Goal: Information Seeking & Learning: Find contact information

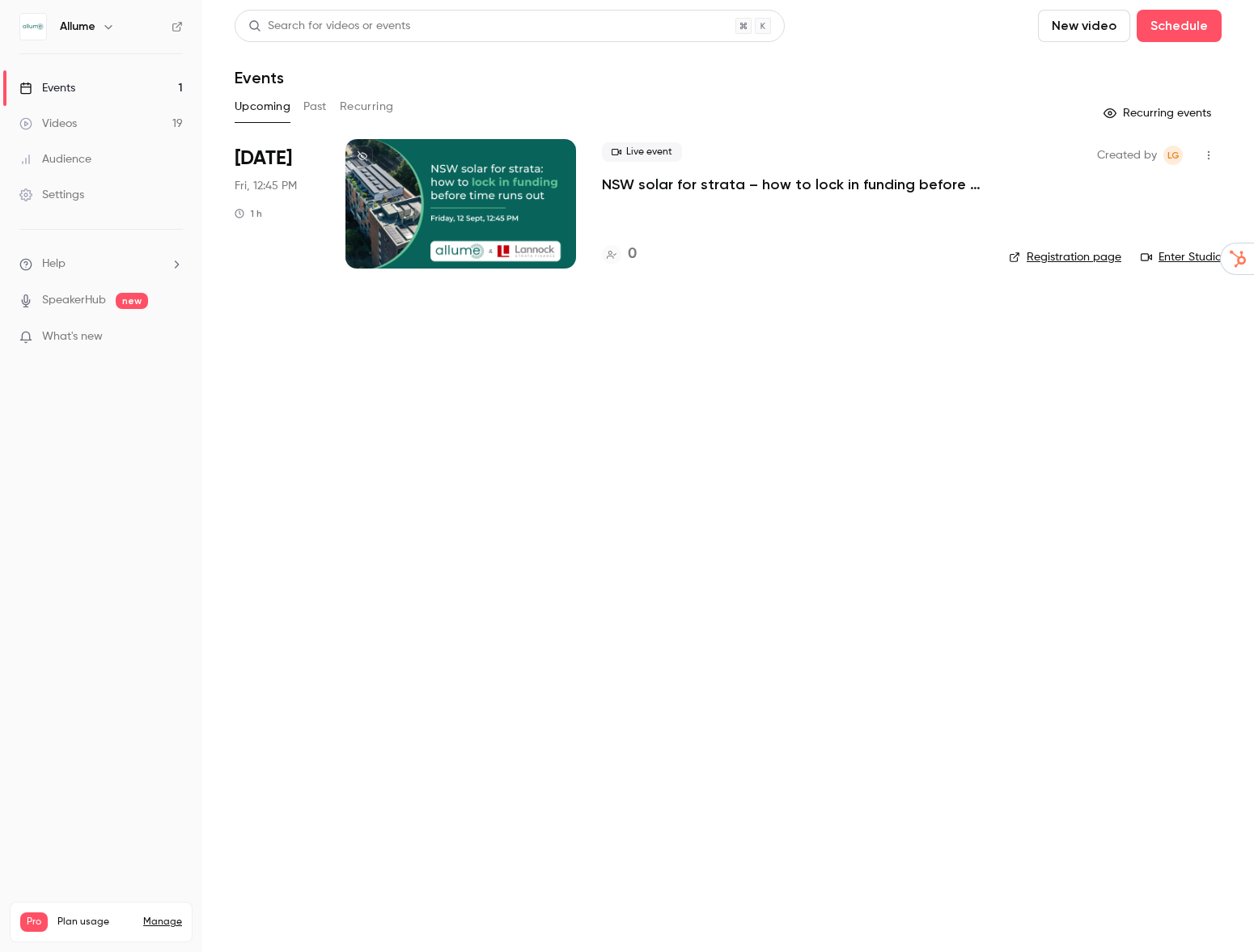
click at [315, 103] on button "Past" at bounding box center [315, 106] width 23 height 26
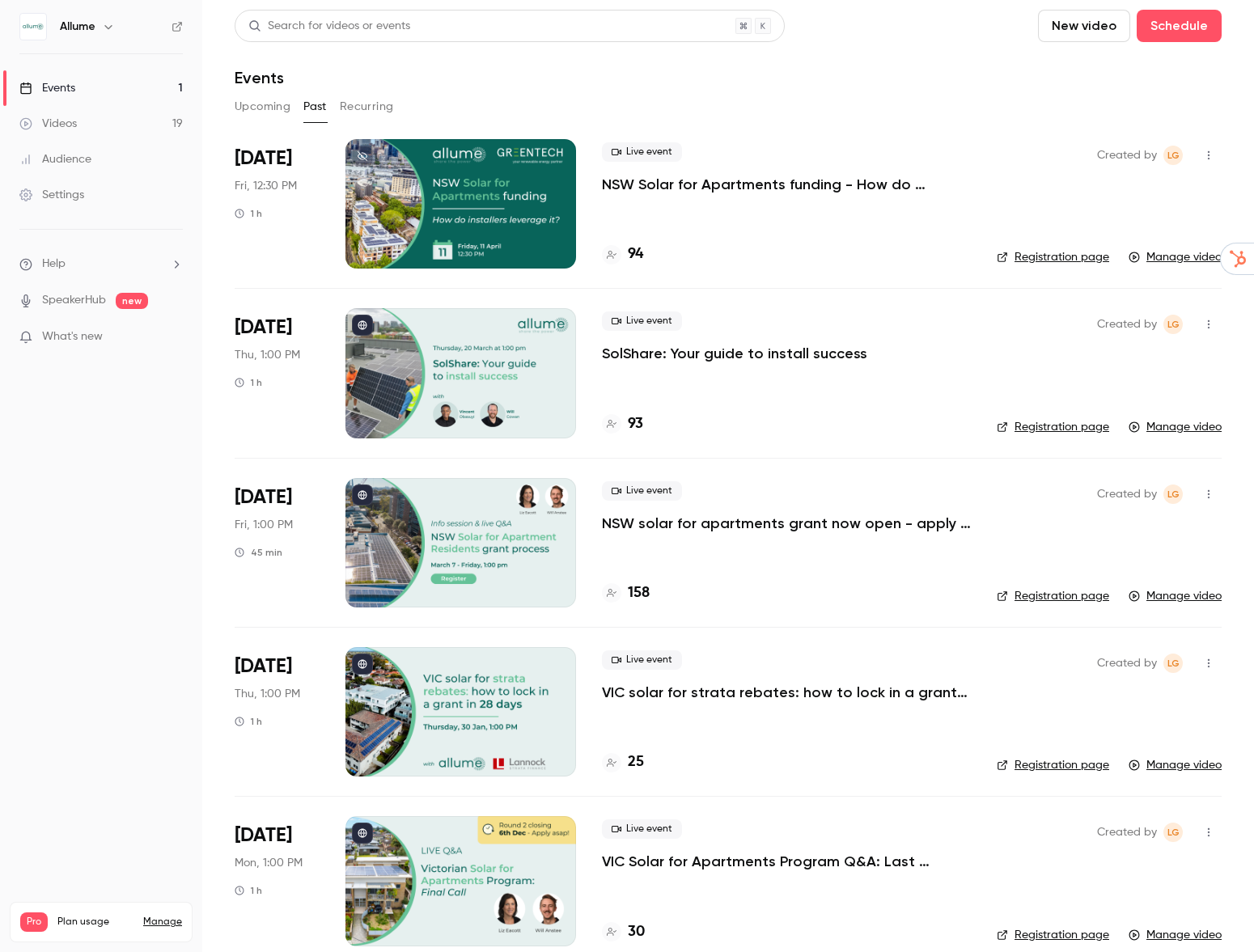
click at [811, 686] on p "VIC solar for strata rebates: how to lock in a grant [DATE]" at bounding box center [786, 693] width 369 height 20
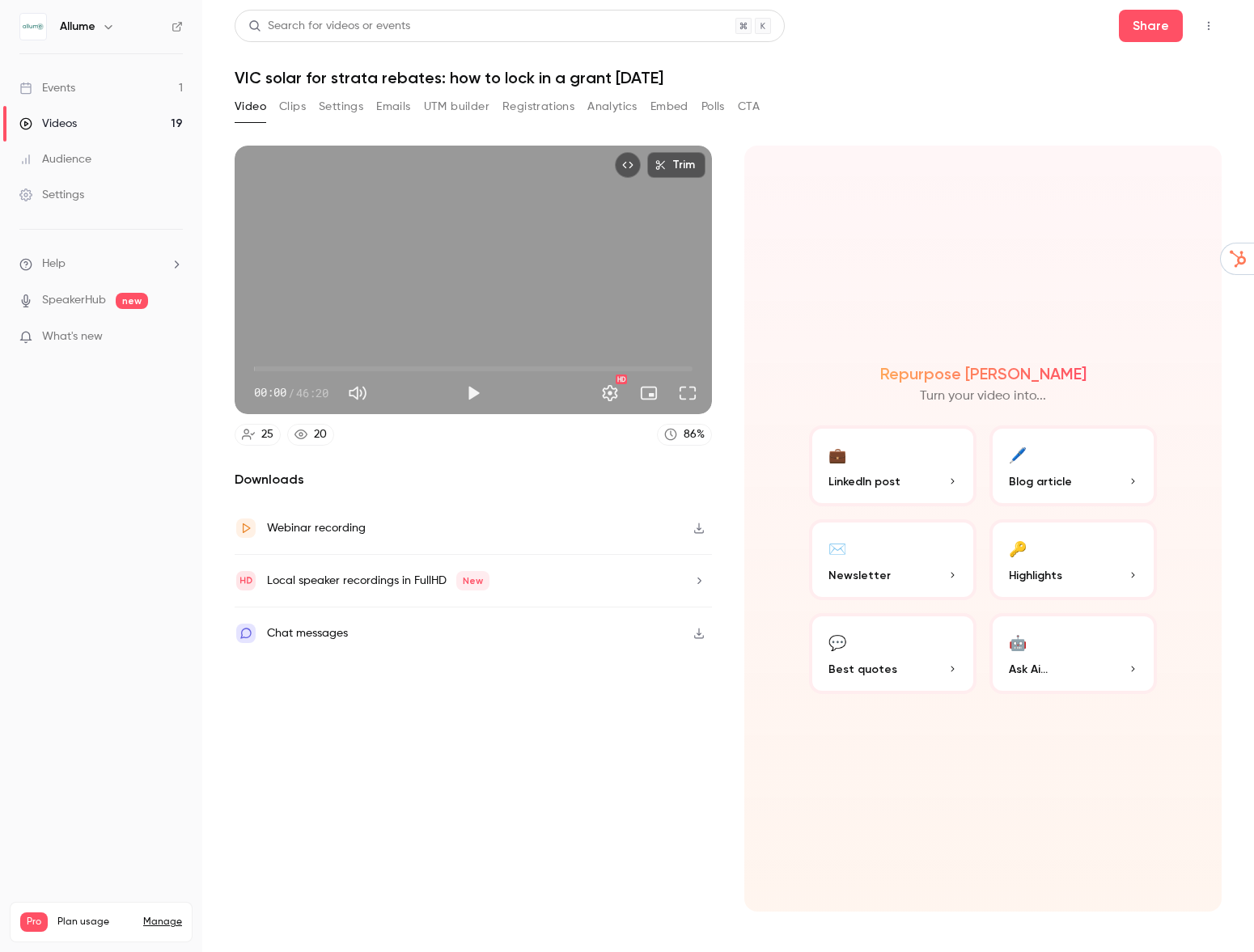
click at [526, 97] on button "Registrations" at bounding box center [538, 106] width 72 height 26
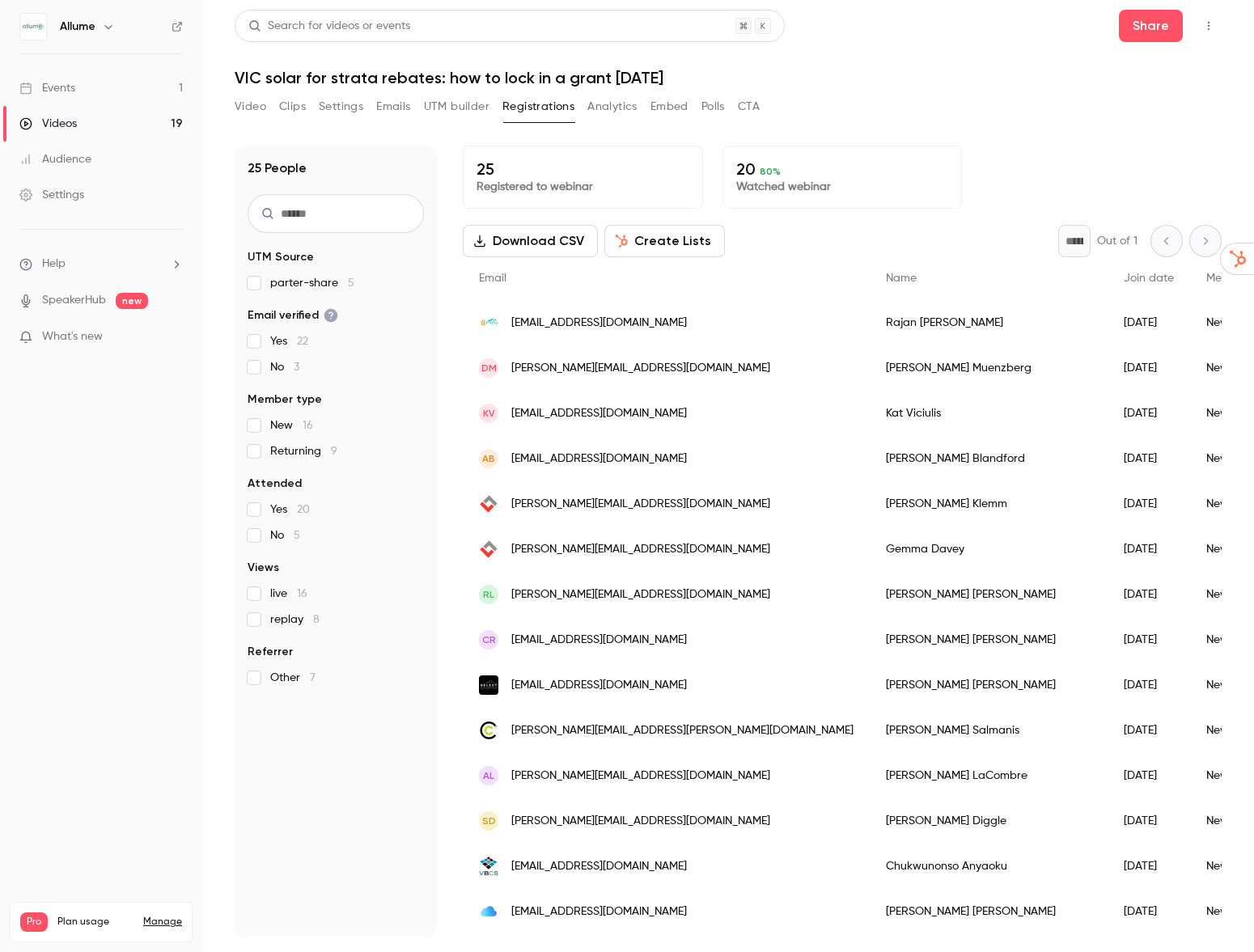
click at [599, 325] on span "[EMAIL_ADDRESS][DOMAIN_NAME]" at bounding box center [598, 323] width 175 height 17
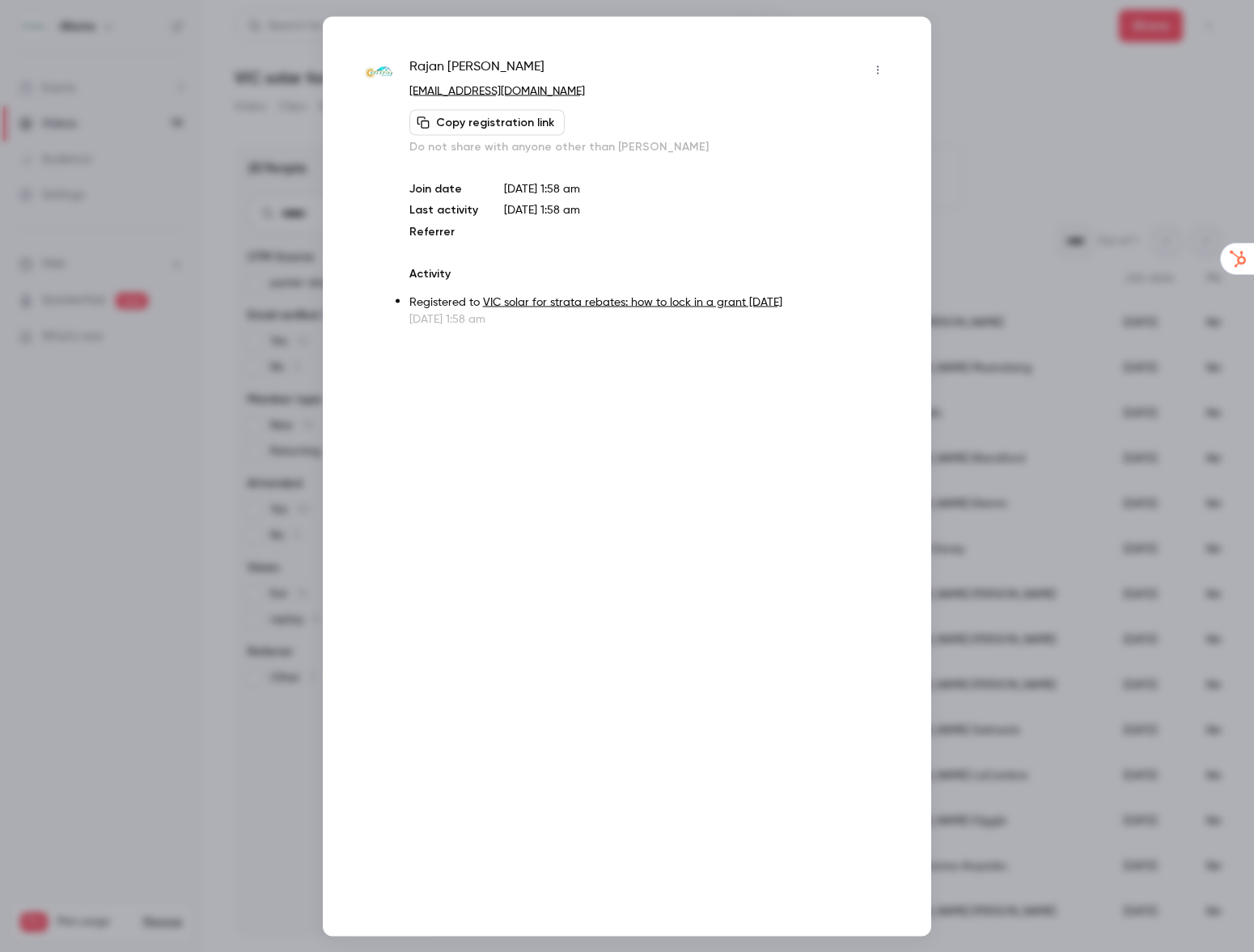
click at [1074, 135] on div at bounding box center [627, 476] width 1254 height 952
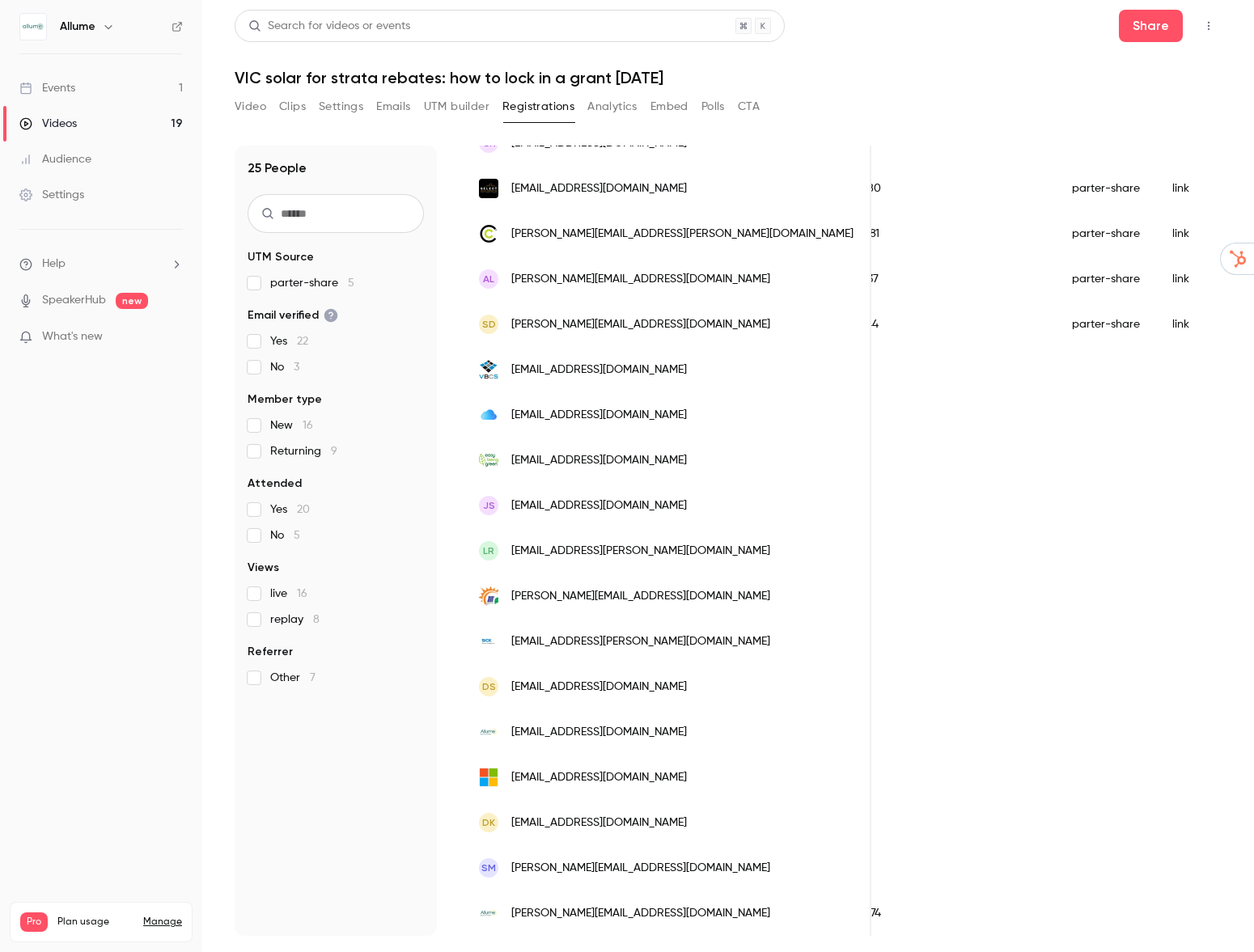
scroll to position [0, 868]
click at [614, 320] on span "[PERSON_NAME][EMAIL_ADDRESS][DOMAIN_NAME]" at bounding box center [640, 325] width 259 height 17
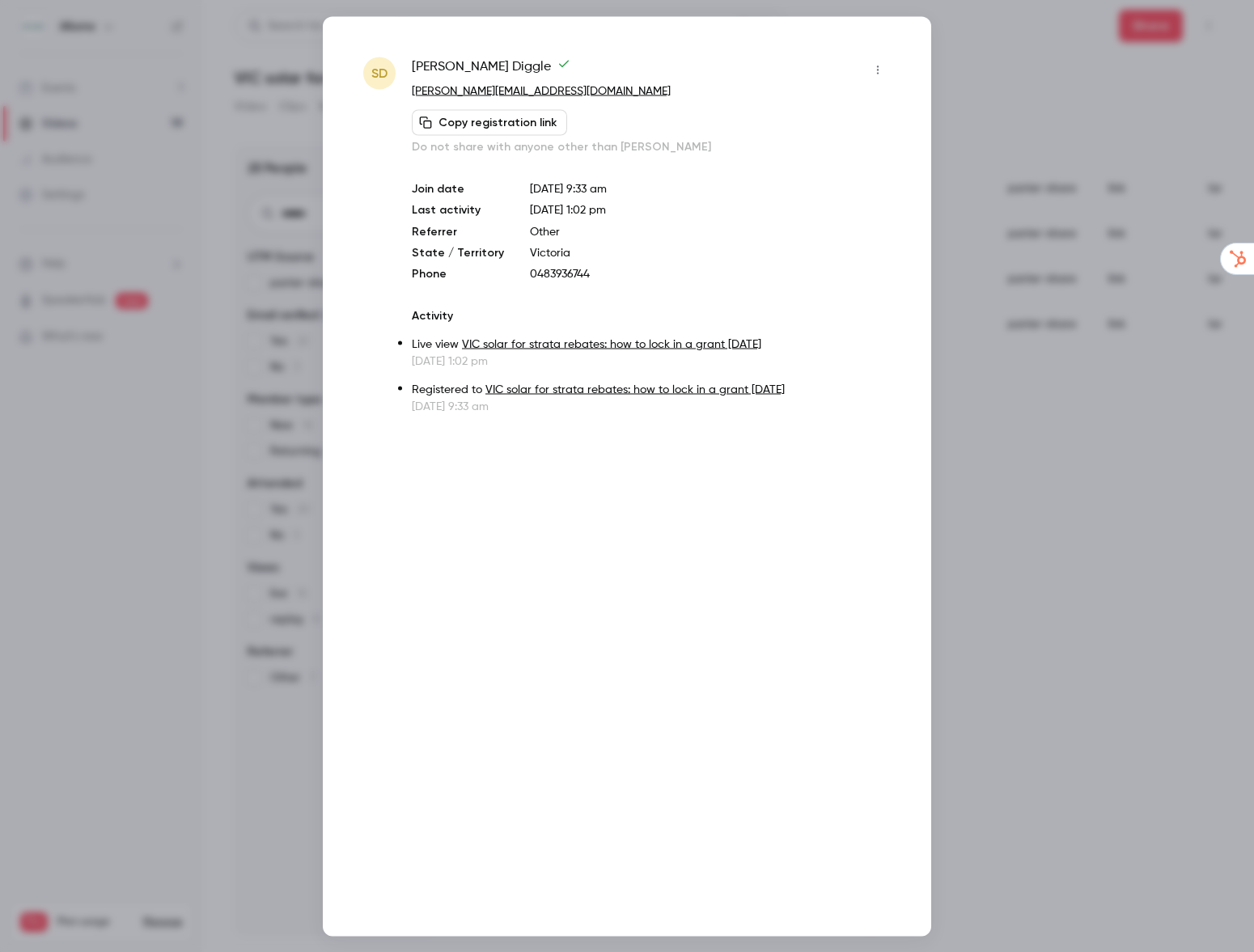
click at [520, 129] on button "Copy registration link" at bounding box center [489, 121] width 156 height 26
click at [439, 89] on link "[PERSON_NAME][EMAIL_ADDRESS][DOMAIN_NAME]" at bounding box center [542, 90] width 259 height 12
drag, startPoint x: 583, startPoint y: 96, endPoint x: 410, endPoint y: 93, distance: 173.0
click at [410, 93] on div "SD Scott Diggle [EMAIL_ADDRESS][DOMAIN_NAME] Copy registration link Do not shar…" at bounding box center [627, 235] width 527 height 357
copy link "[PERSON_NAME][EMAIL_ADDRESS][DOMAIN_NAME]"
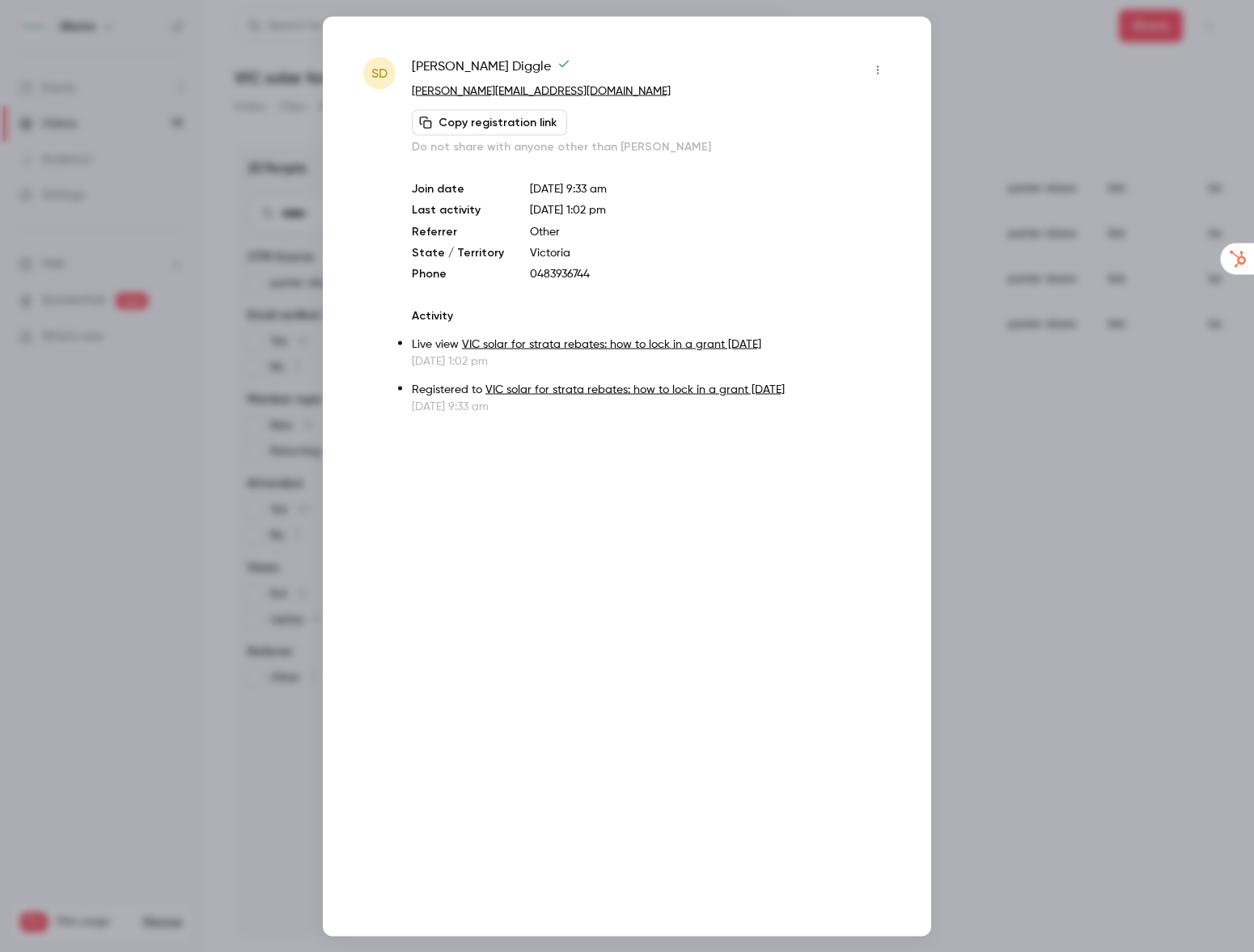
click at [973, 191] on div at bounding box center [627, 476] width 1254 height 952
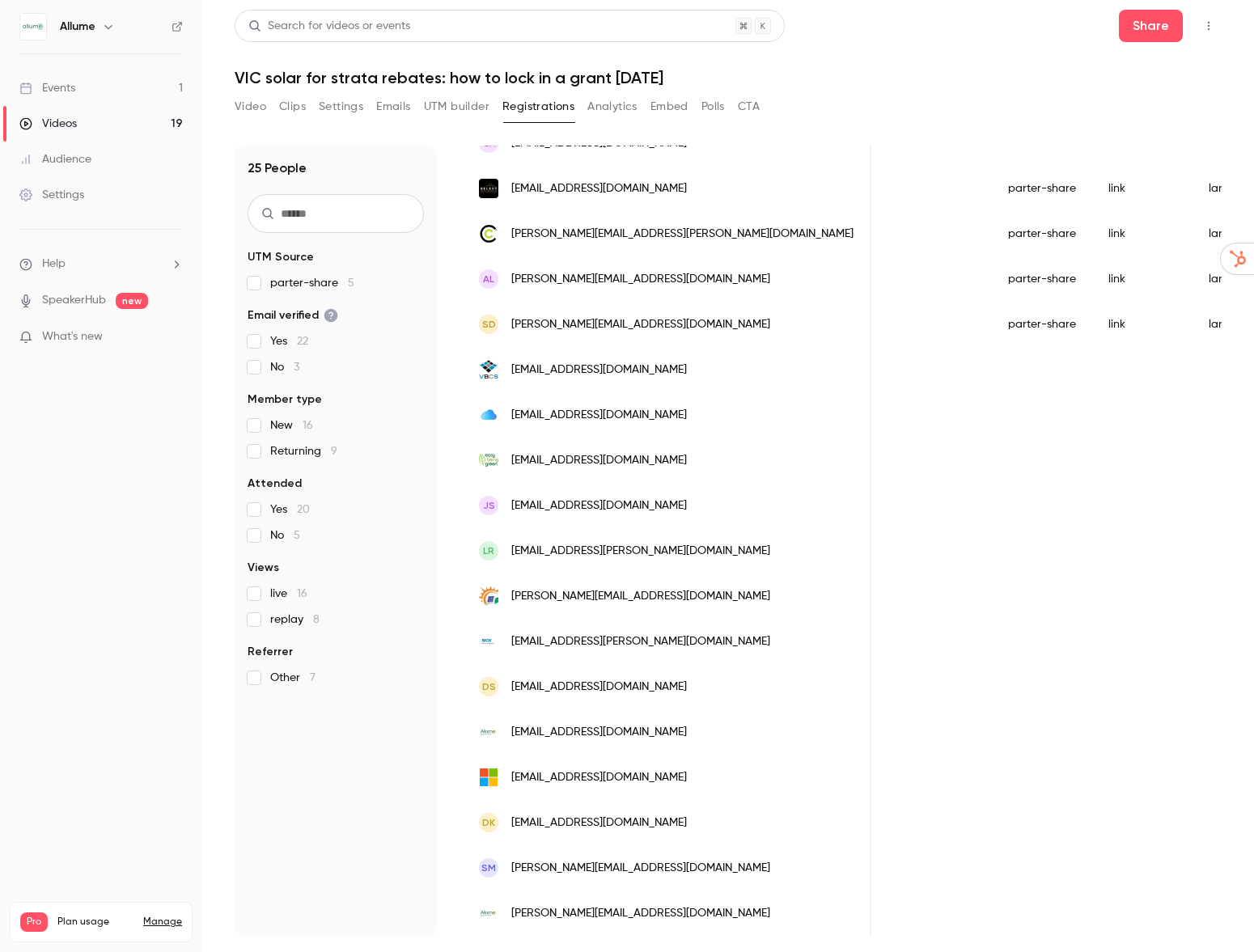
click at [583, 373] on span "[EMAIL_ADDRESS][DOMAIN_NAME]" at bounding box center [598, 370] width 175 height 17
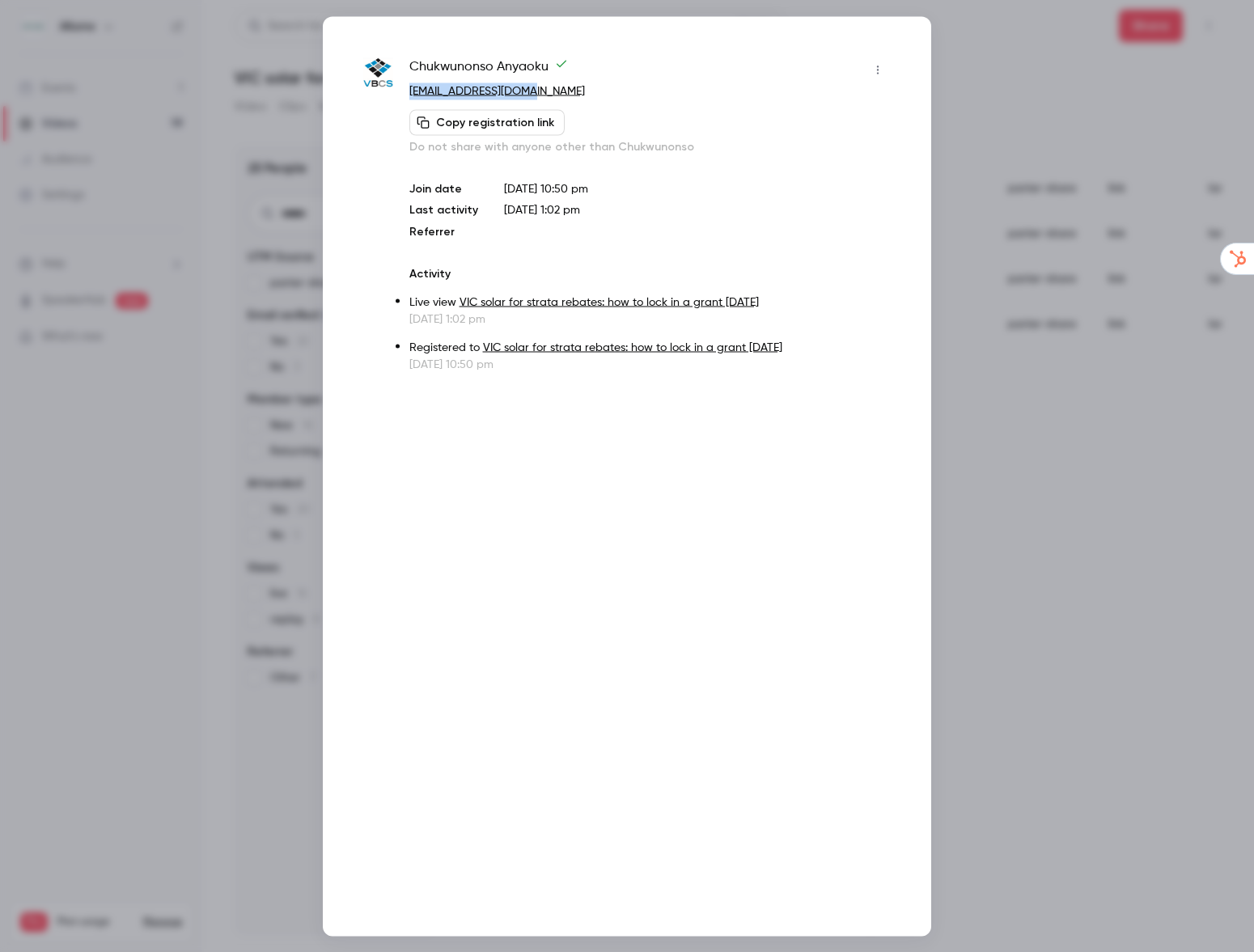
drag, startPoint x: 540, startPoint y: 90, endPoint x: 402, endPoint y: 92, distance: 138.0
click at [402, 92] on div "[PERSON_NAME] [EMAIL_ADDRESS][DOMAIN_NAME] Copy registration link Do not share …" at bounding box center [627, 214] width 527 height 316
copy link "[EMAIL_ADDRESS][DOMAIN_NAME]"
drag, startPoint x: 1152, startPoint y: 509, endPoint x: 1112, endPoint y: 468, distance: 57.3
click at [1151, 508] on div at bounding box center [627, 476] width 1254 height 952
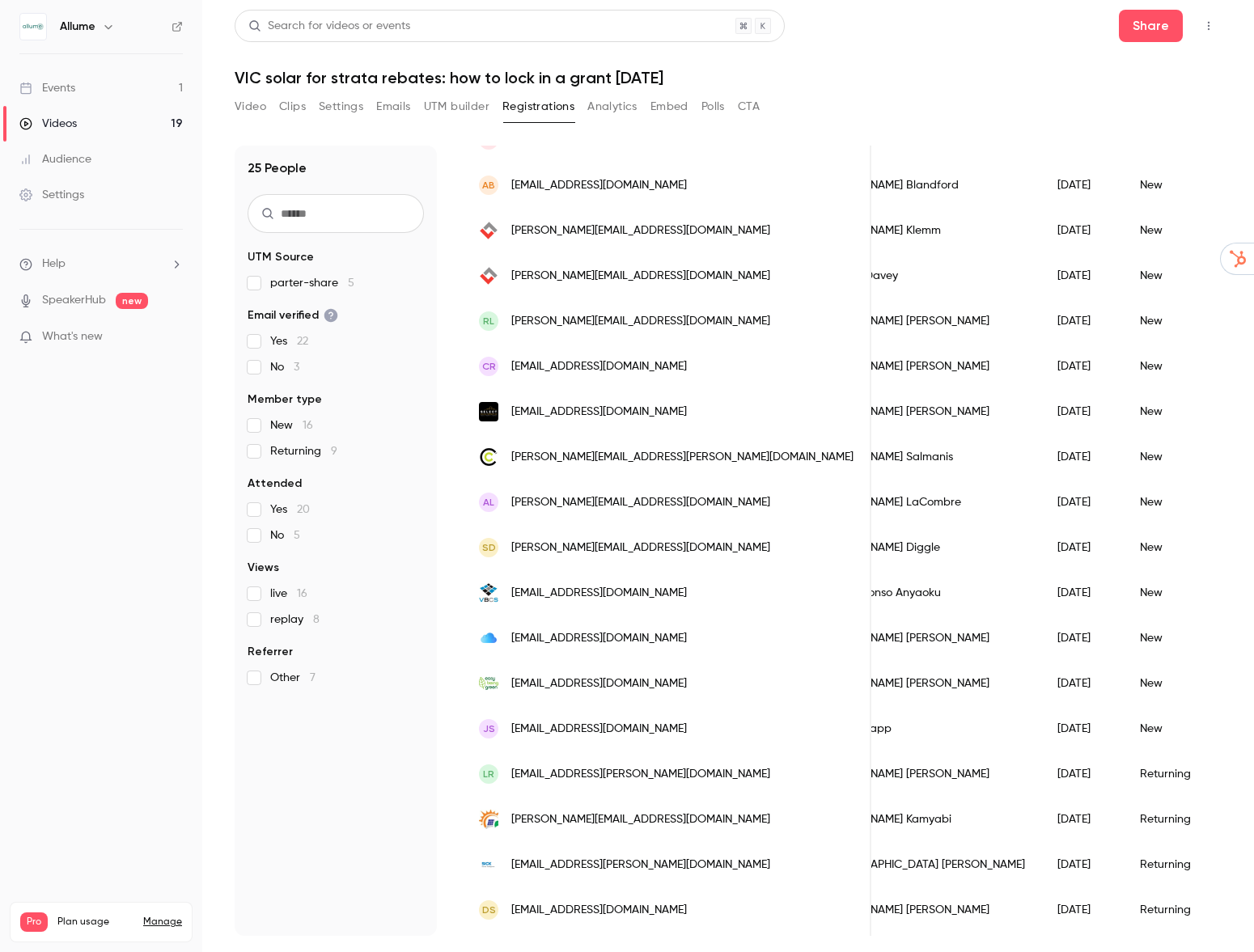
scroll to position [0, 0]
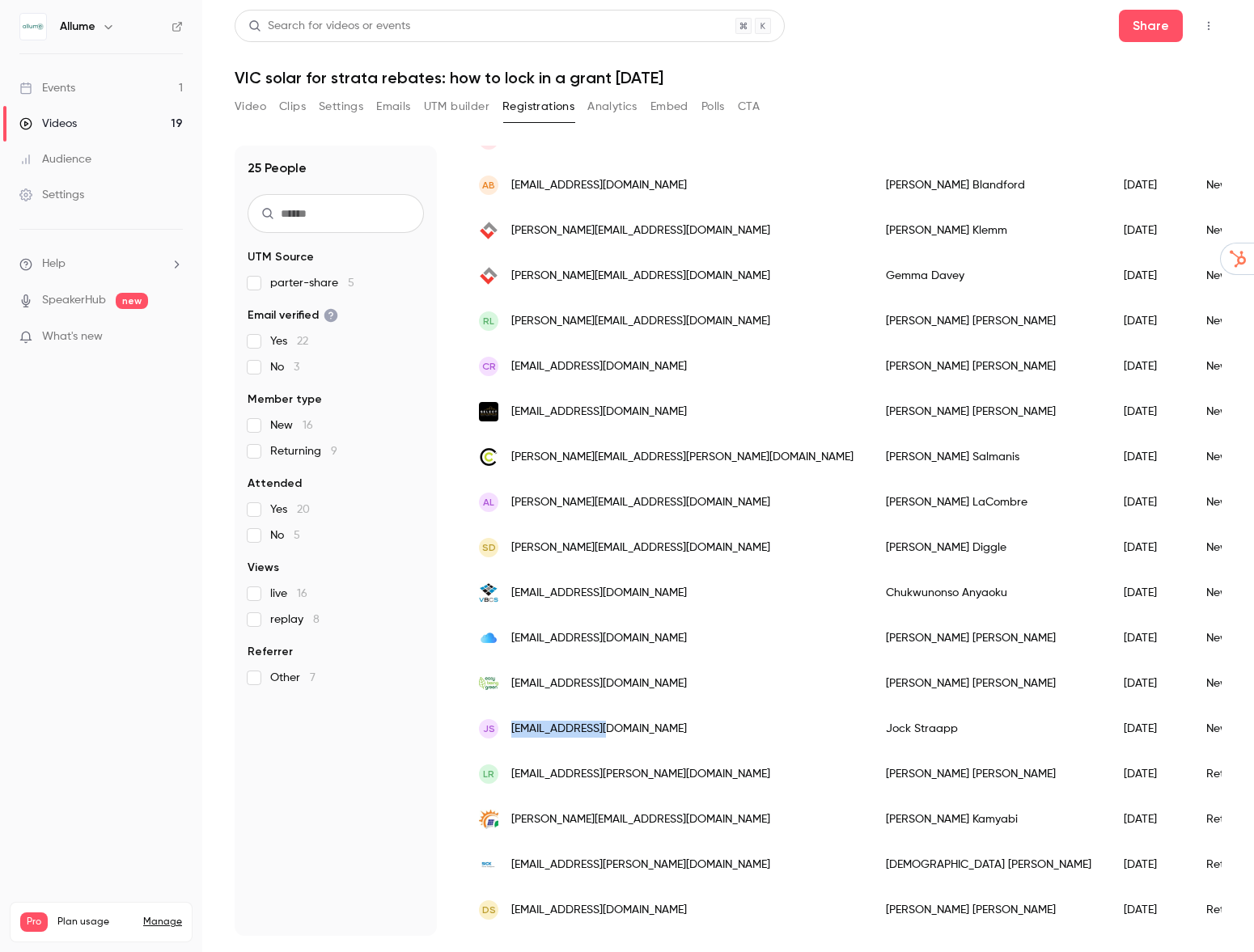
drag, startPoint x: 634, startPoint y: 729, endPoint x: 500, endPoint y: 727, distance: 134.0
click at [500, 727] on div "JS [EMAIL_ADDRESS][DOMAIN_NAME]" at bounding box center [666, 729] width 407 height 45
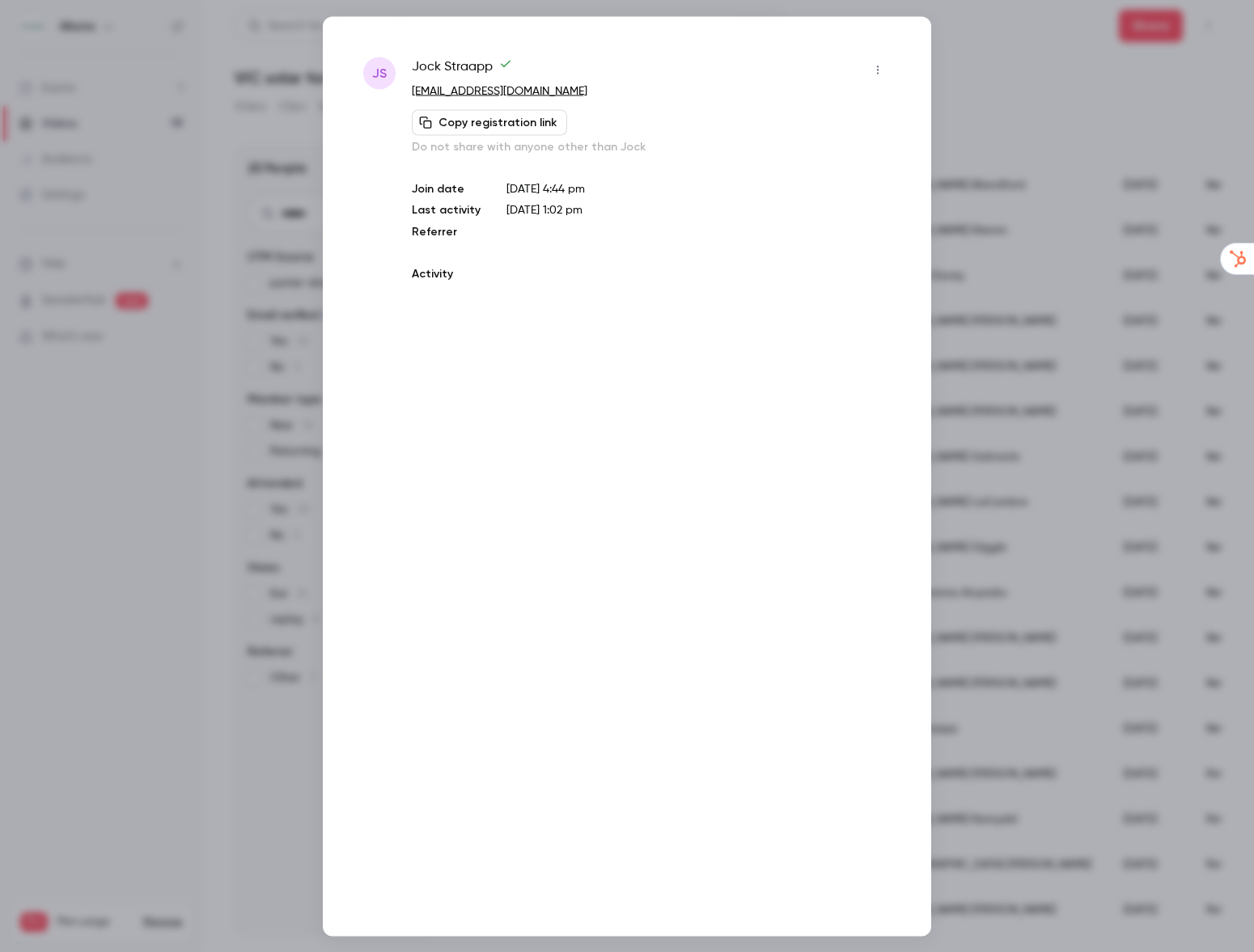
copy div "[EMAIL_ADDRESS][DOMAIN_NAME]"
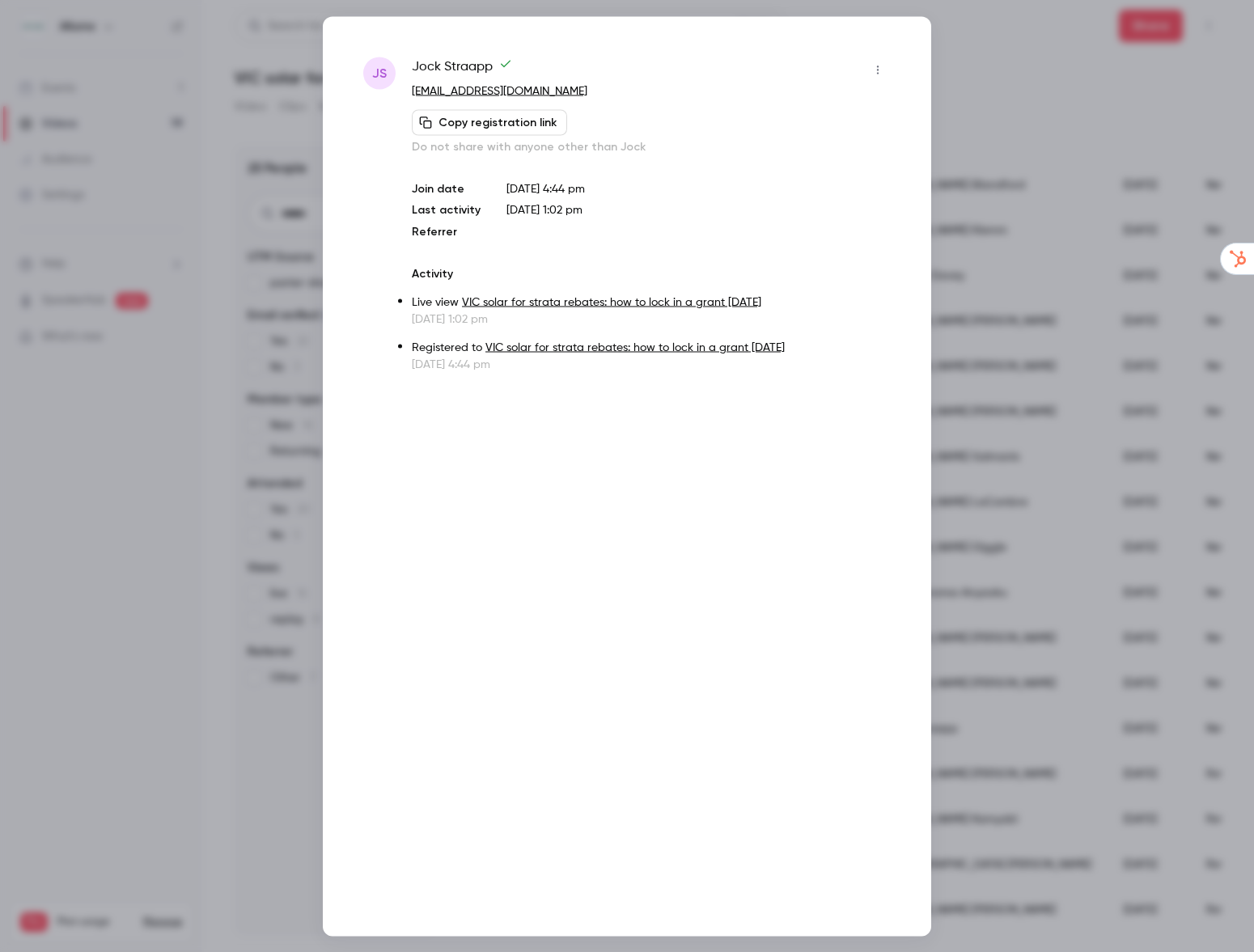
click at [1094, 283] on div at bounding box center [627, 476] width 1254 height 952
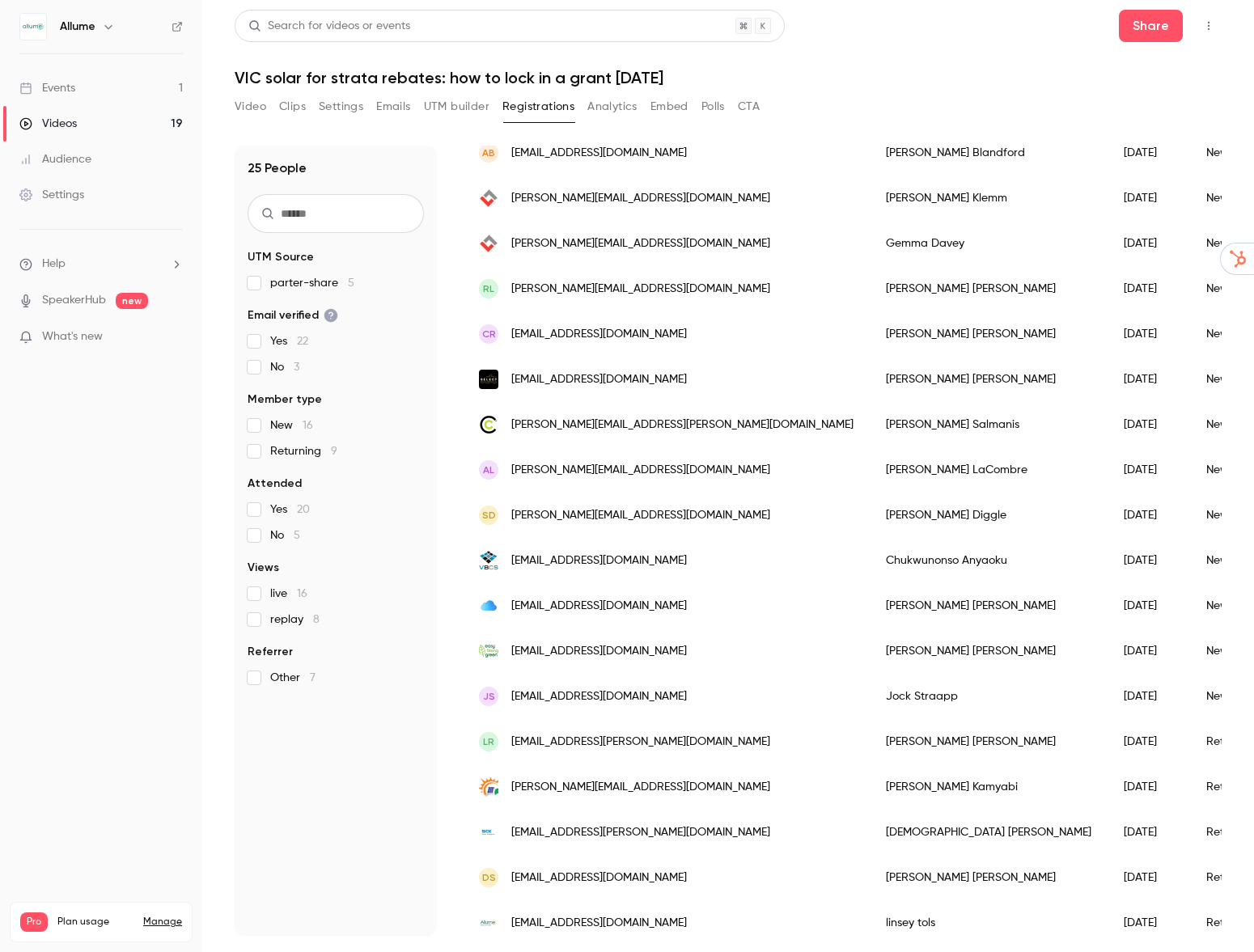
scroll to position [301, 0]
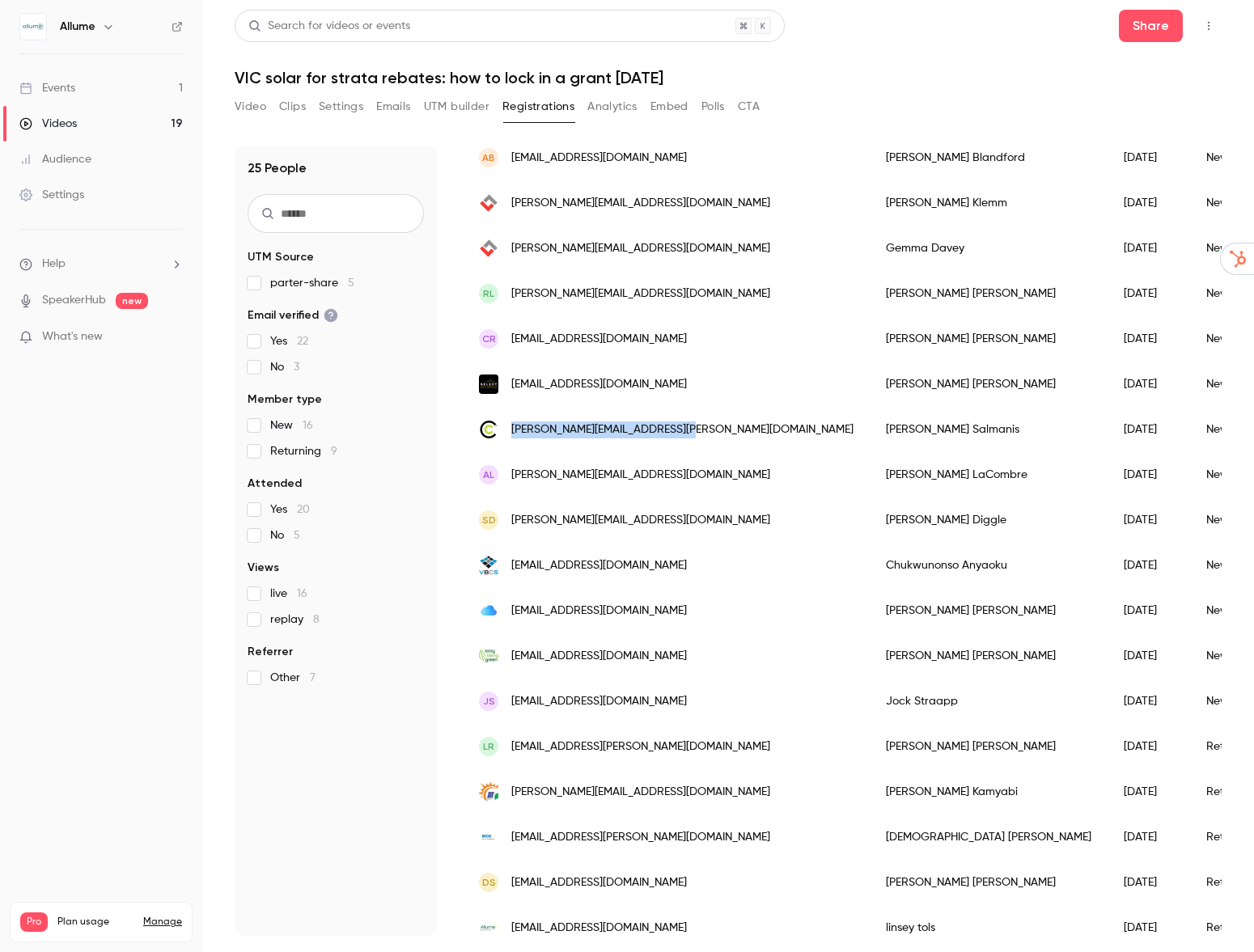
drag, startPoint x: 704, startPoint y: 429, endPoint x: 507, endPoint y: 436, distance: 197.1
click at [507, 436] on div "[PERSON_NAME][EMAIL_ADDRESS][PERSON_NAME][DOMAIN_NAME]" at bounding box center [666, 429] width 407 height 45
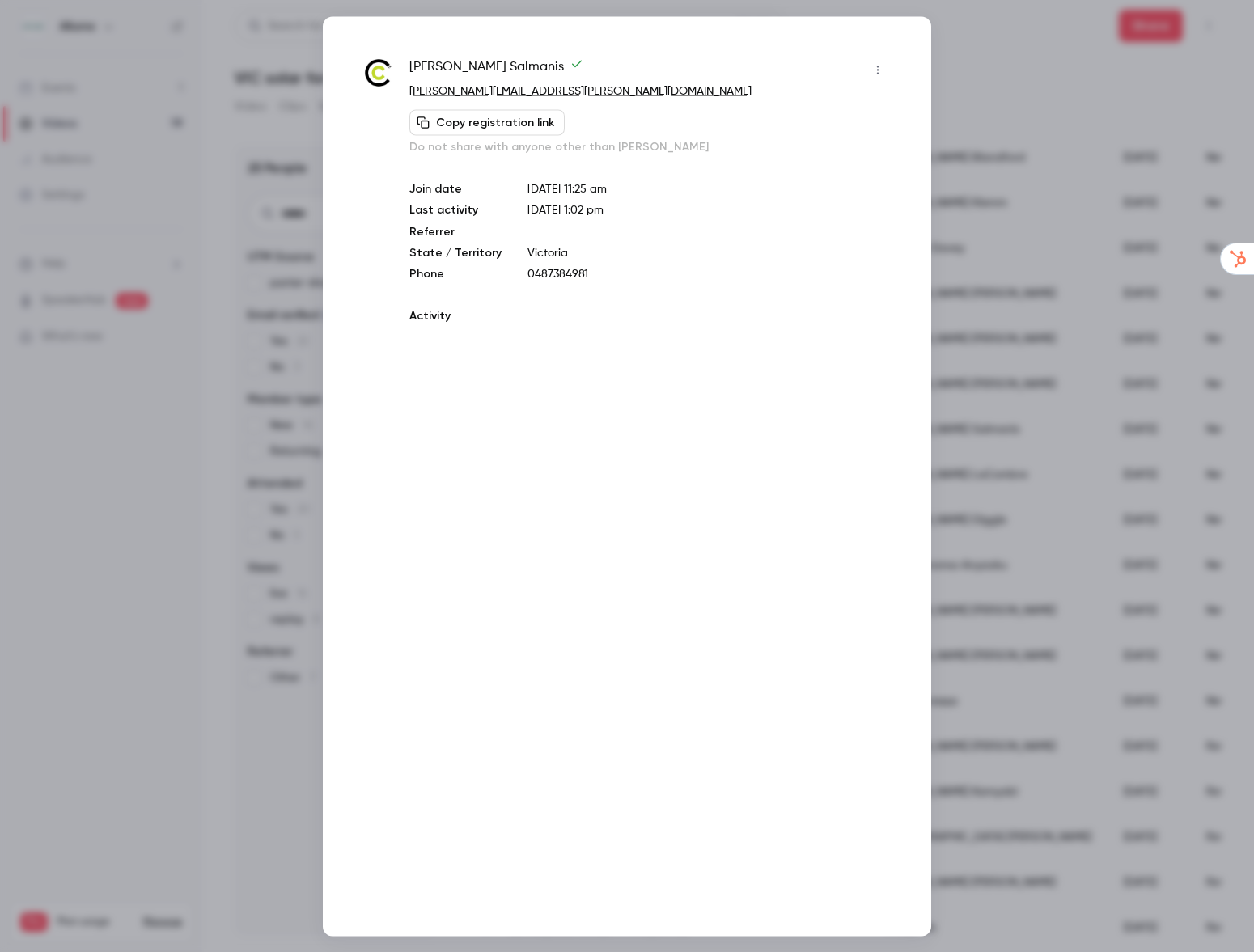
copy span "[PERSON_NAME][EMAIL_ADDRESS][PERSON_NAME][DOMAIN_NAME]"
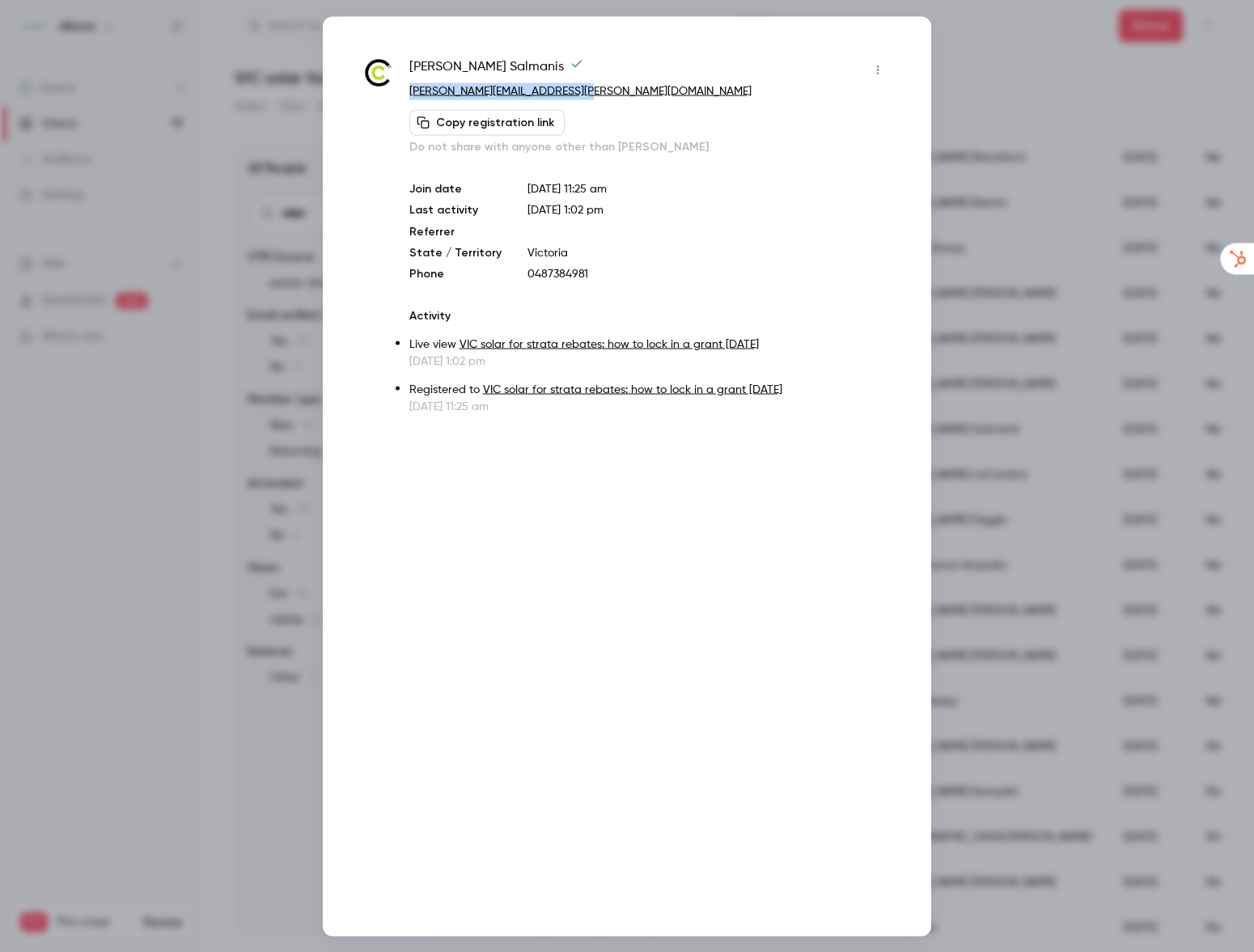
drag, startPoint x: 616, startPoint y: 95, endPoint x: 404, endPoint y: 96, distance: 212.0
click at [404, 96] on div "[PERSON_NAME] [PERSON_NAME][EMAIL_ADDRESS][PERSON_NAME][DOMAIN_NAME] Copy regis…" at bounding box center [627, 235] width 527 height 357
copy link "[PERSON_NAME][EMAIL_ADDRESS][PERSON_NAME][DOMAIN_NAME]"
drag, startPoint x: 431, startPoint y: 108, endPoint x: 424, endPoint y: 114, distance: 9.2
click at [430, 109] on button "Copy registration link" at bounding box center [487, 121] width 156 height 26
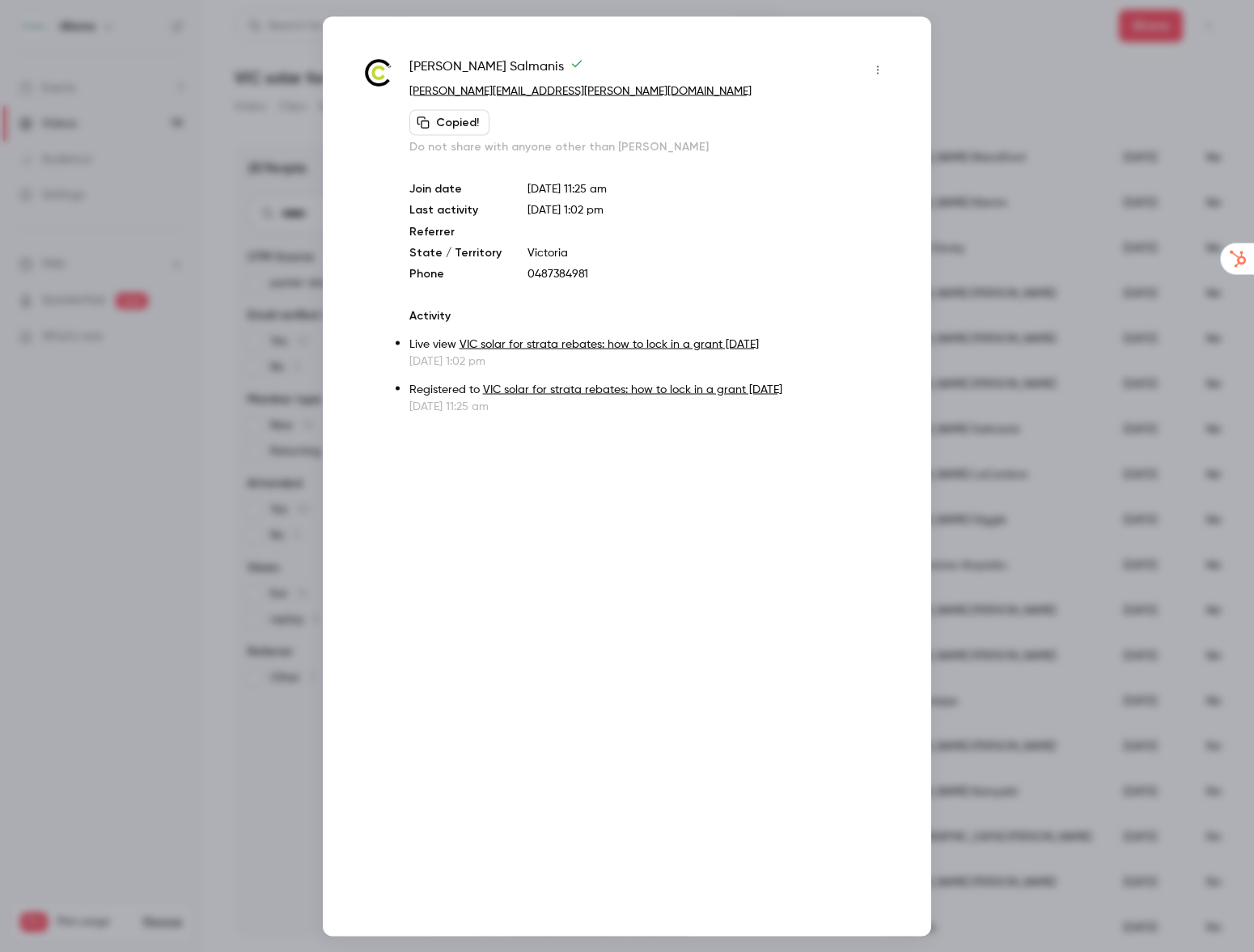
click at [221, 328] on div at bounding box center [627, 476] width 1254 height 952
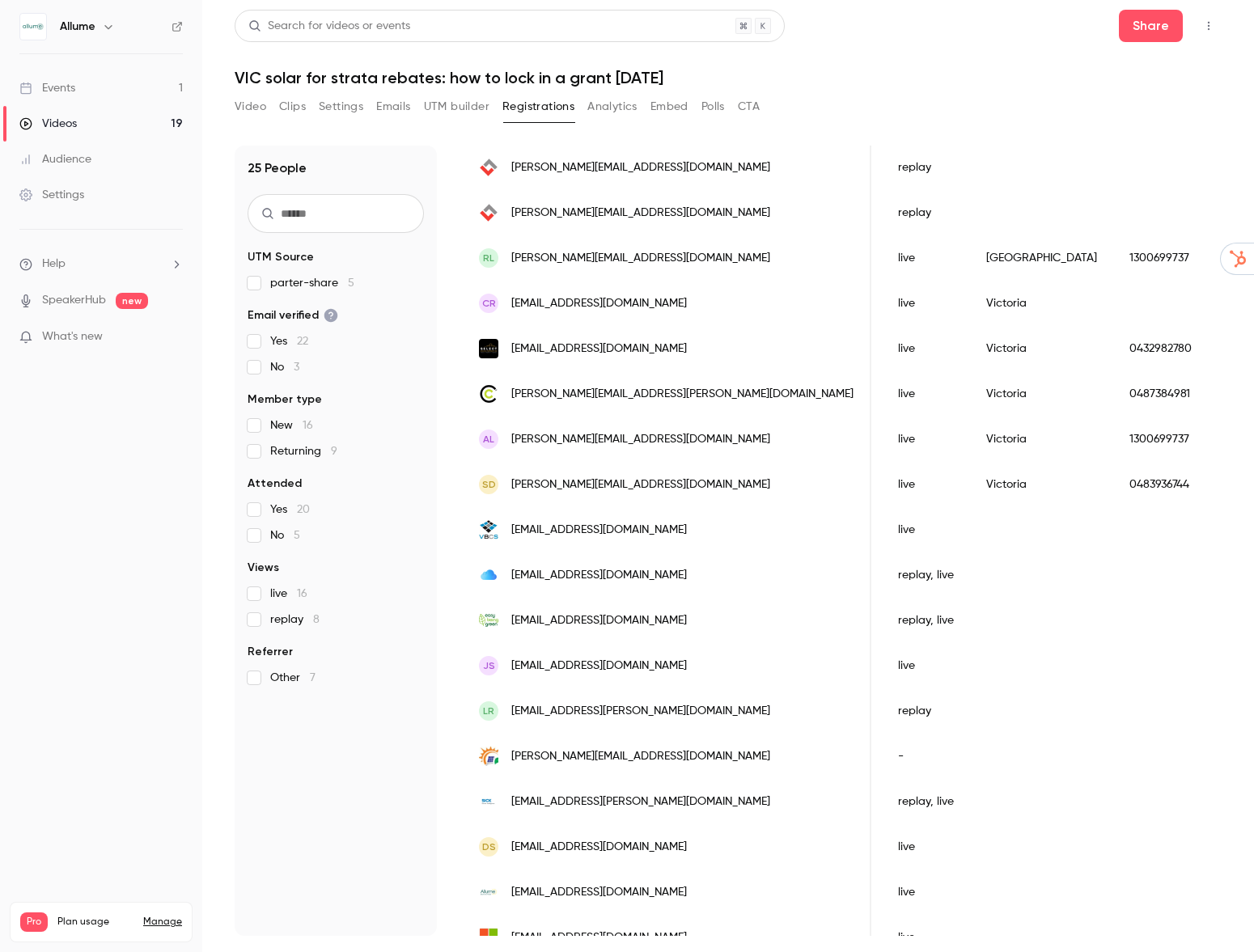
scroll to position [0, 497]
drag, startPoint x: 622, startPoint y: 304, endPoint x: 511, endPoint y: 302, distance: 111.0
click at [511, 302] on div "CR [EMAIL_ADDRESS][DOMAIN_NAME]" at bounding box center [667, 303] width 408 height 45
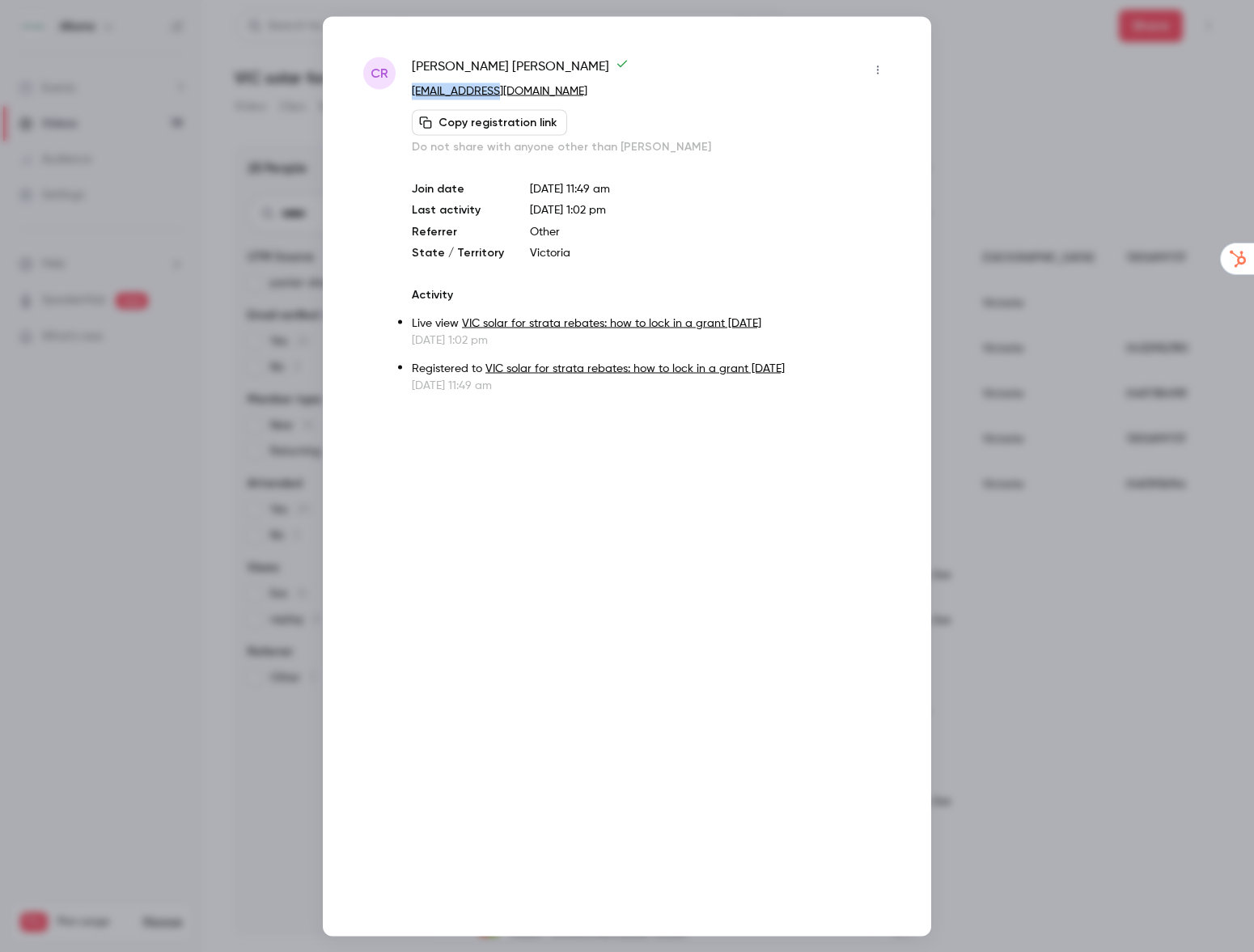
drag, startPoint x: 513, startPoint y: 87, endPoint x: 405, endPoint y: 93, distance: 108.2
click at [405, 93] on div "CR [PERSON_NAME] [EMAIL_ADDRESS][DOMAIN_NAME] Copy registration link Do not sha…" at bounding box center [627, 225] width 527 height 337
copy link "[EMAIL_ADDRESS][DOMAIN_NAME]"
click at [1023, 212] on div at bounding box center [627, 476] width 1254 height 952
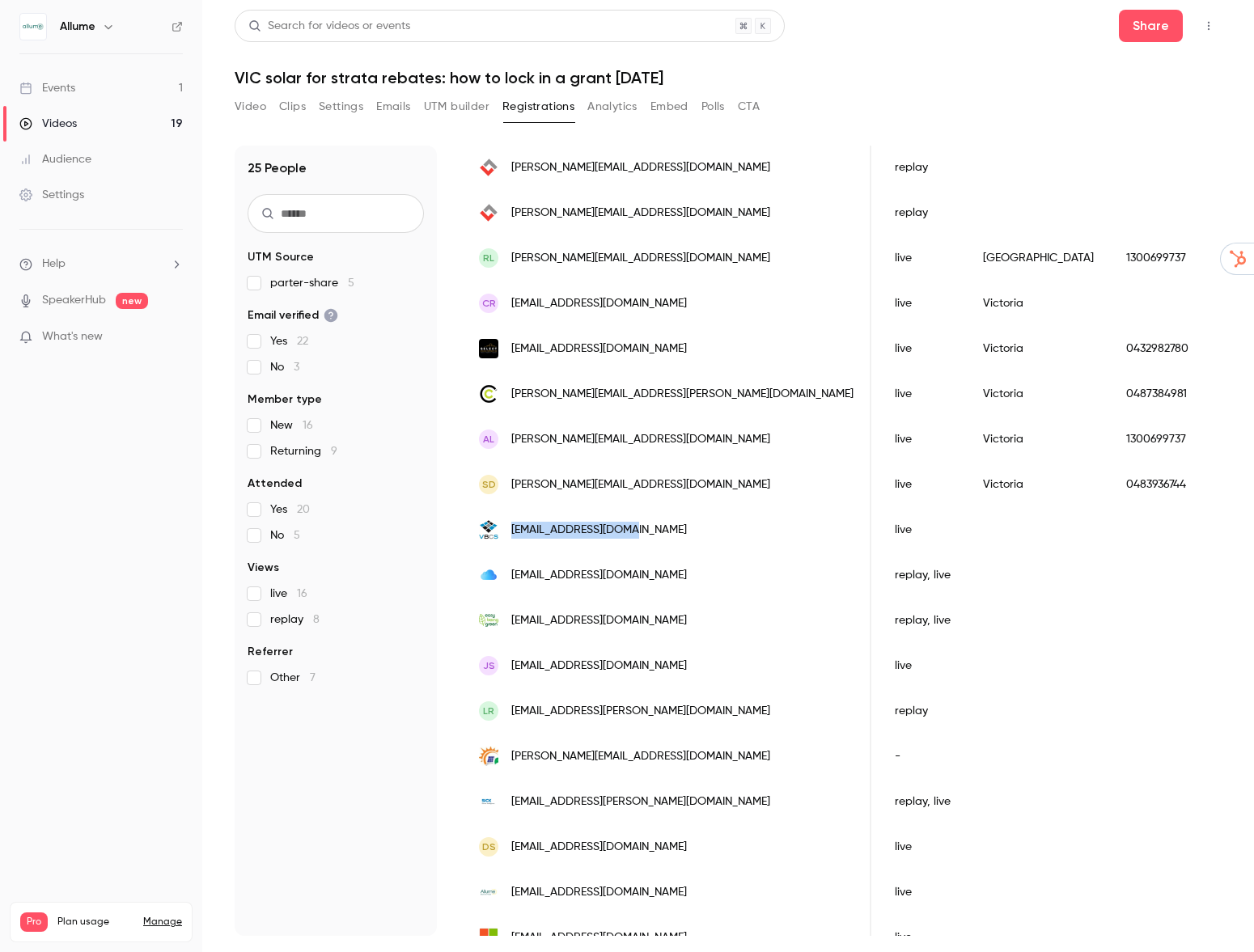
drag, startPoint x: 638, startPoint y: 532, endPoint x: 513, endPoint y: 530, distance: 125.0
click at [513, 530] on div "[EMAIL_ADDRESS][DOMAIN_NAME]" at bounding box center [667, 530] width 408 height 45
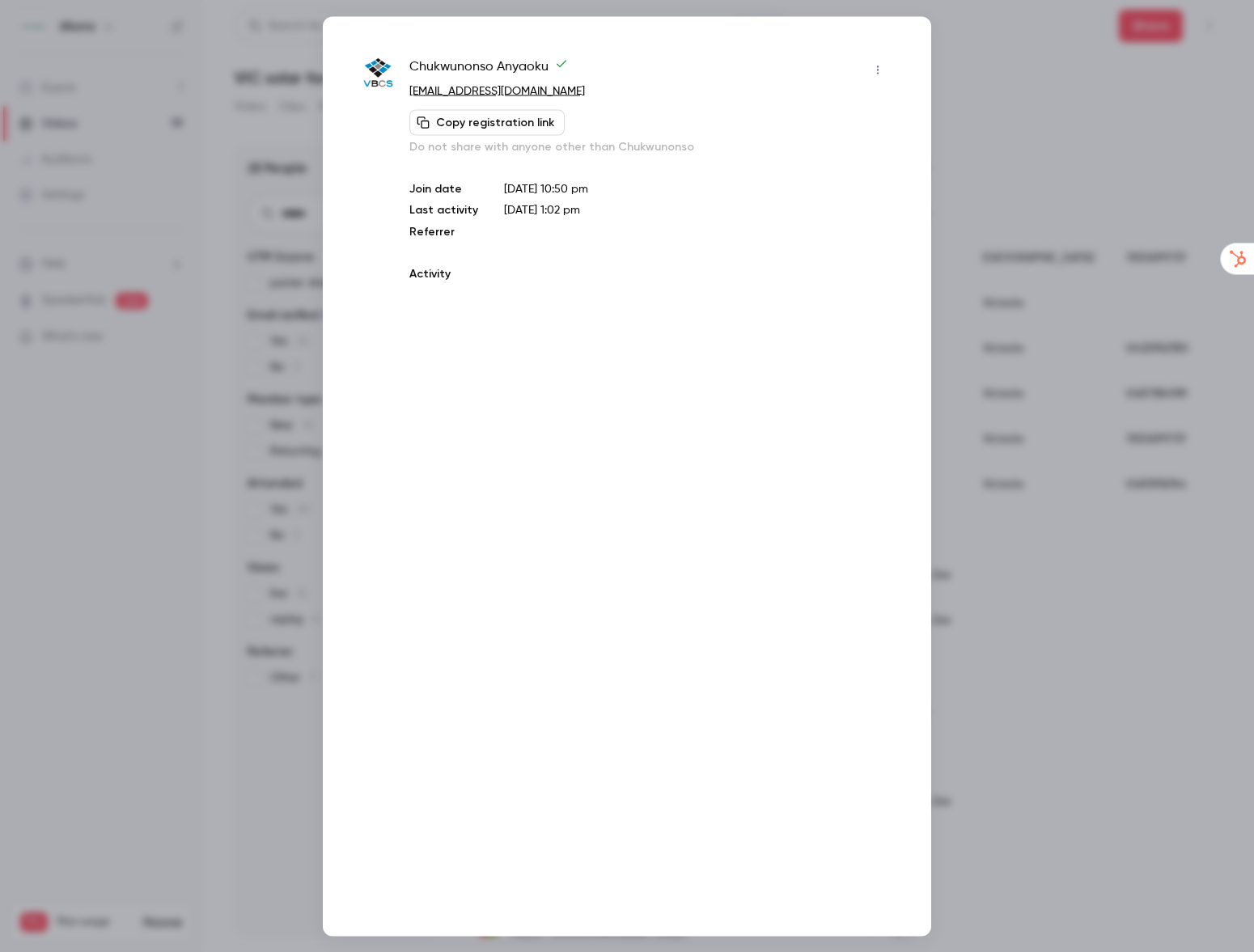
copy span "[EMAIL_ADDRESS][DOMAIN_NAME]"
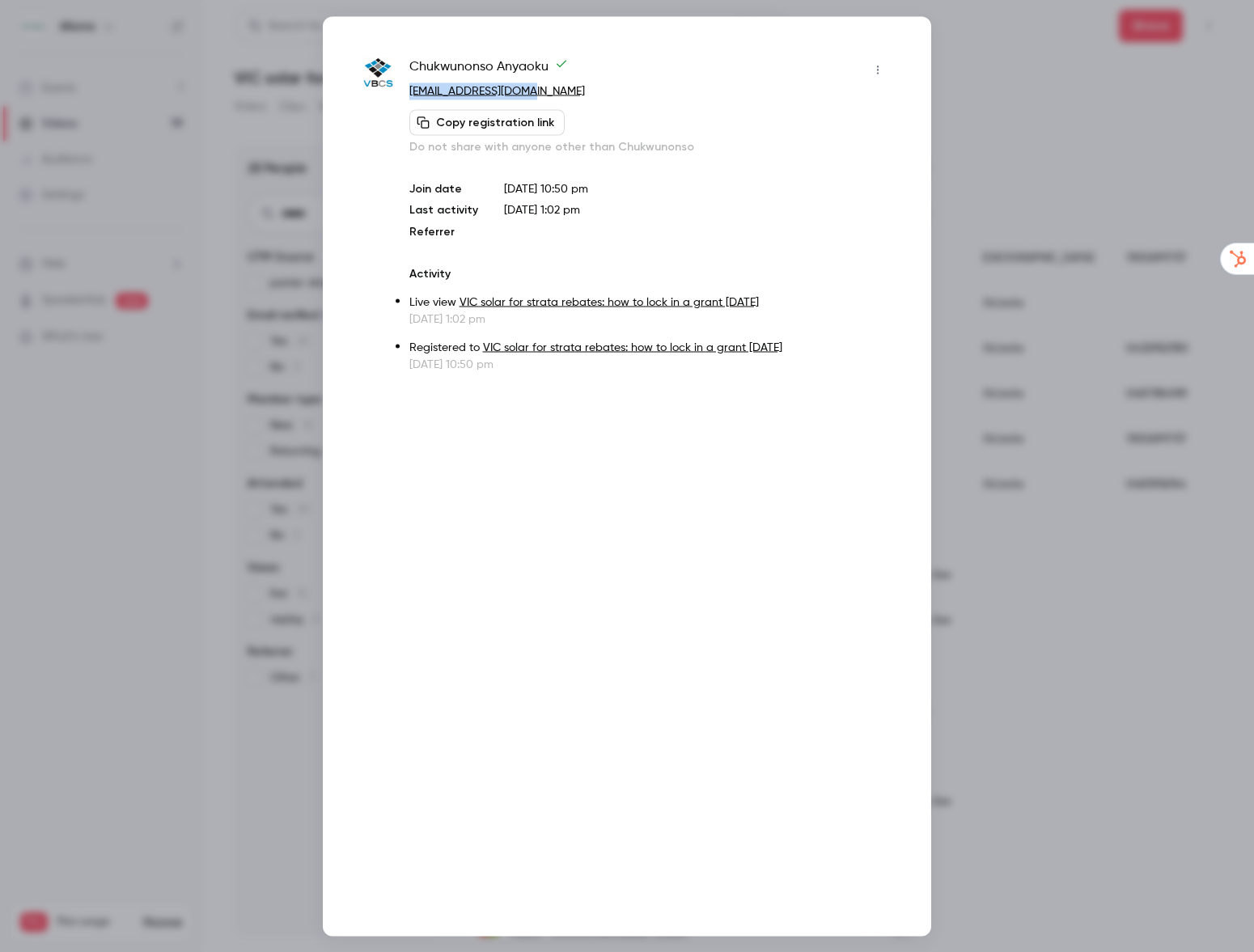
drag, startPoint x: 557, startPoint y: 91, endPoint x: 400, endPoint y: 94, distance: 157.0
click at [400, 94] on div "[PERSON_NAME] [EMAIL_ADDRESS][DOMAIN_NAME] Copy registration link Do not share …" at bounding box center [627, 214] width 527 height 316
copy link "[EMAIL_ADDRESS][DOMAIN_NAME]"
click at [1029, 375] on div at bounding box center [627, 476] width 1254 height 952
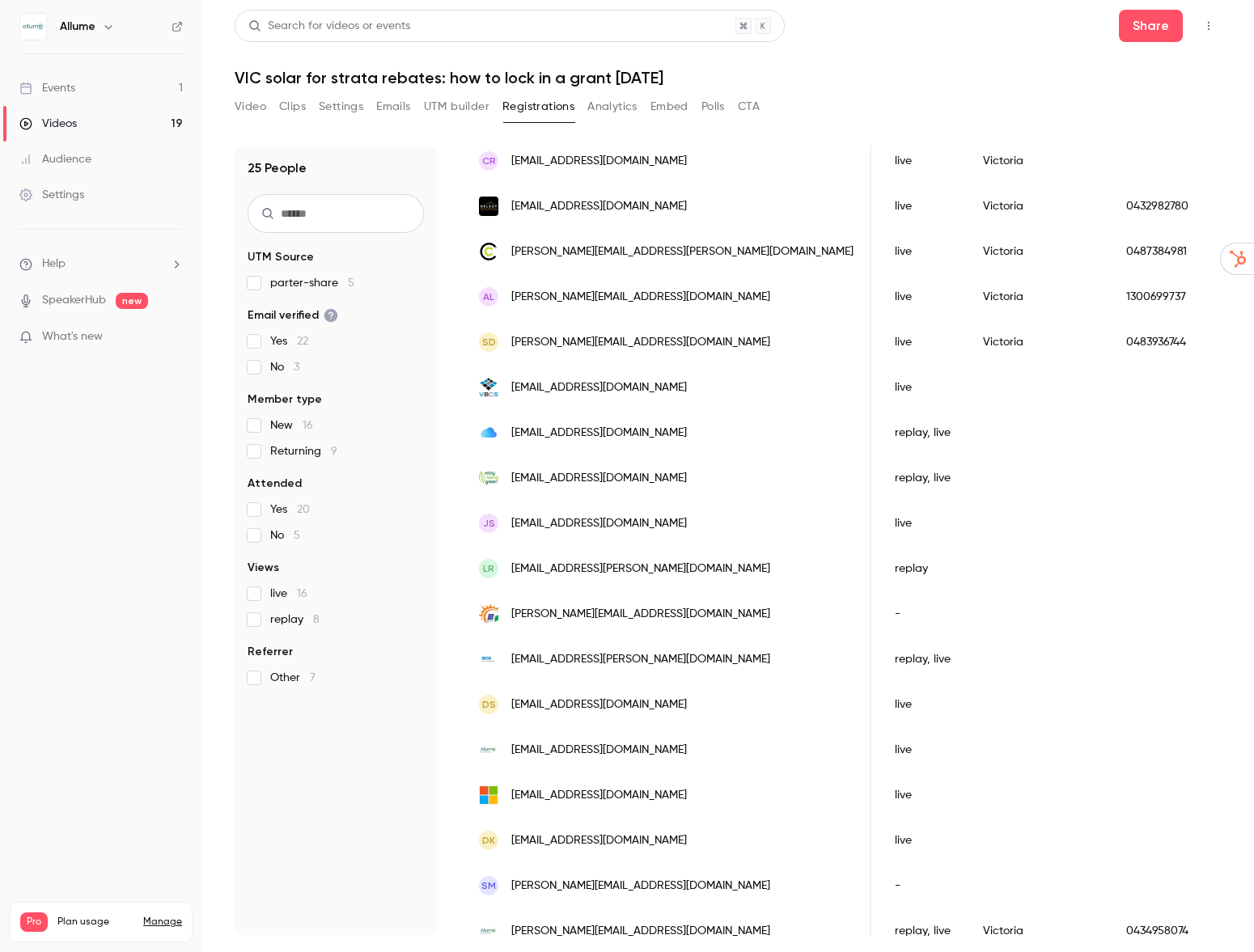
scroll to position [497, 0]
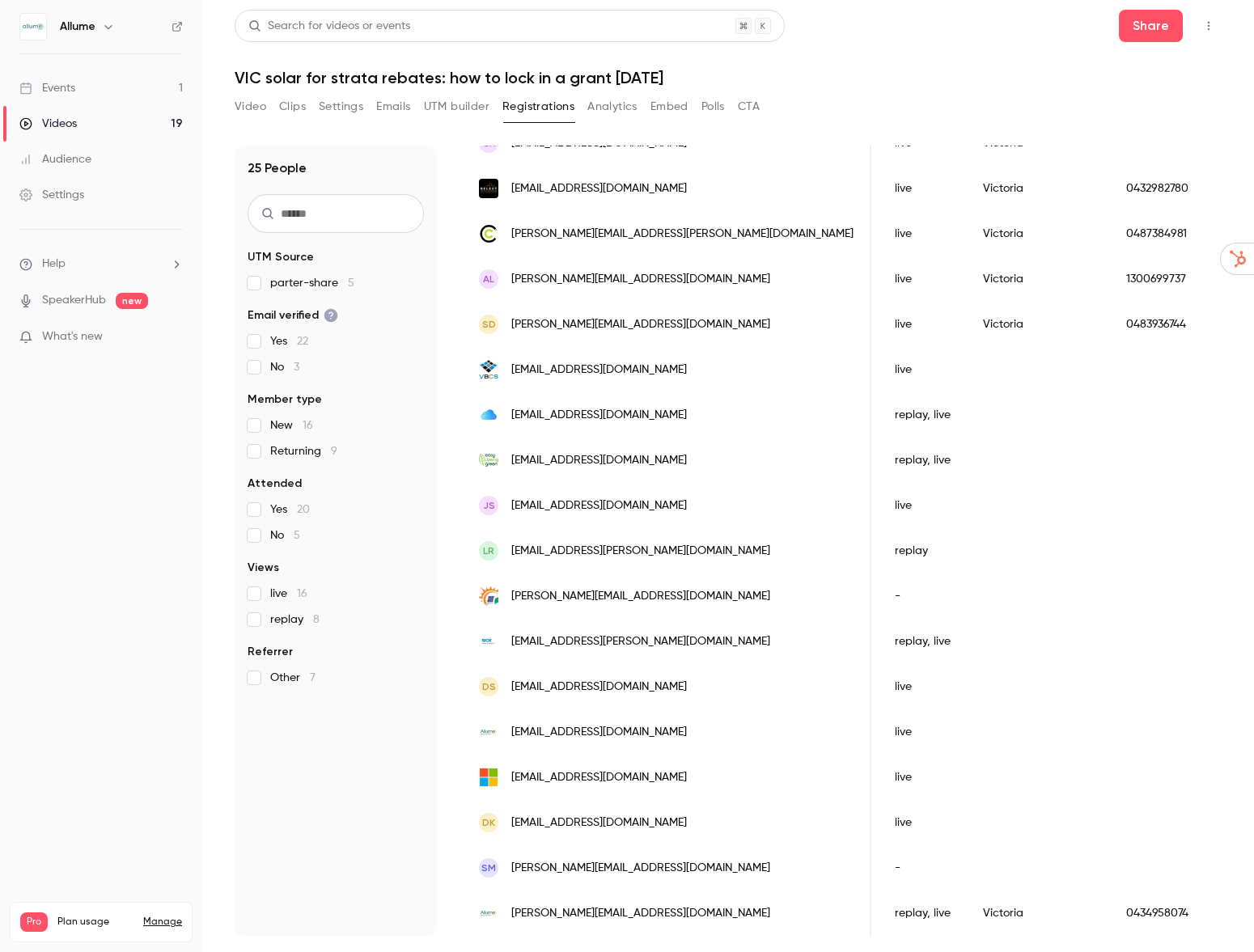
click at [597, 871] on span "[PERSON_NAME][EMAIL_ADDRESS][DOMAIN_NAME]" at bounding box center [640, 868] width 259 height 17
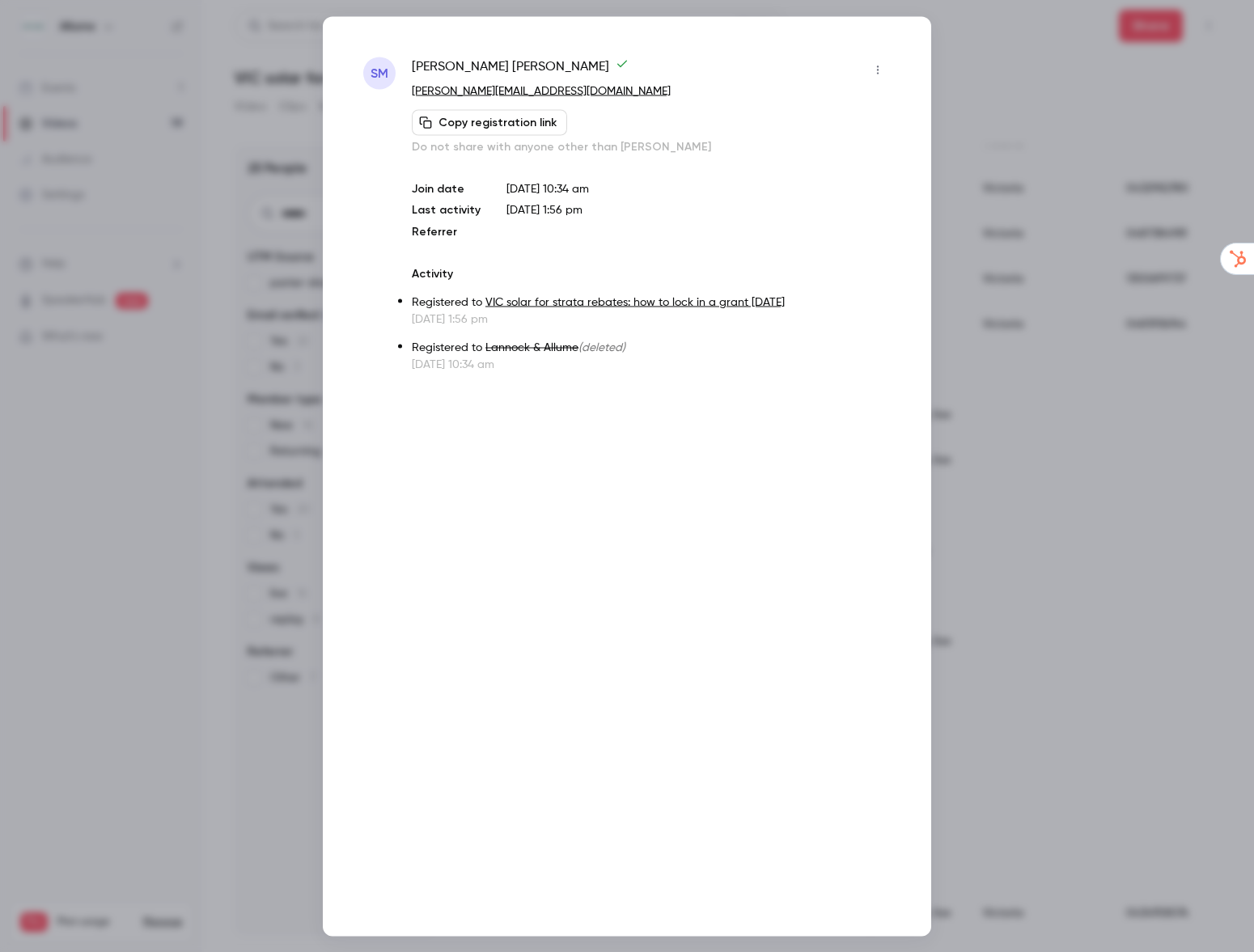
click at [1124, 489] on div at bounding box center [627, 476] width 1254 height 952
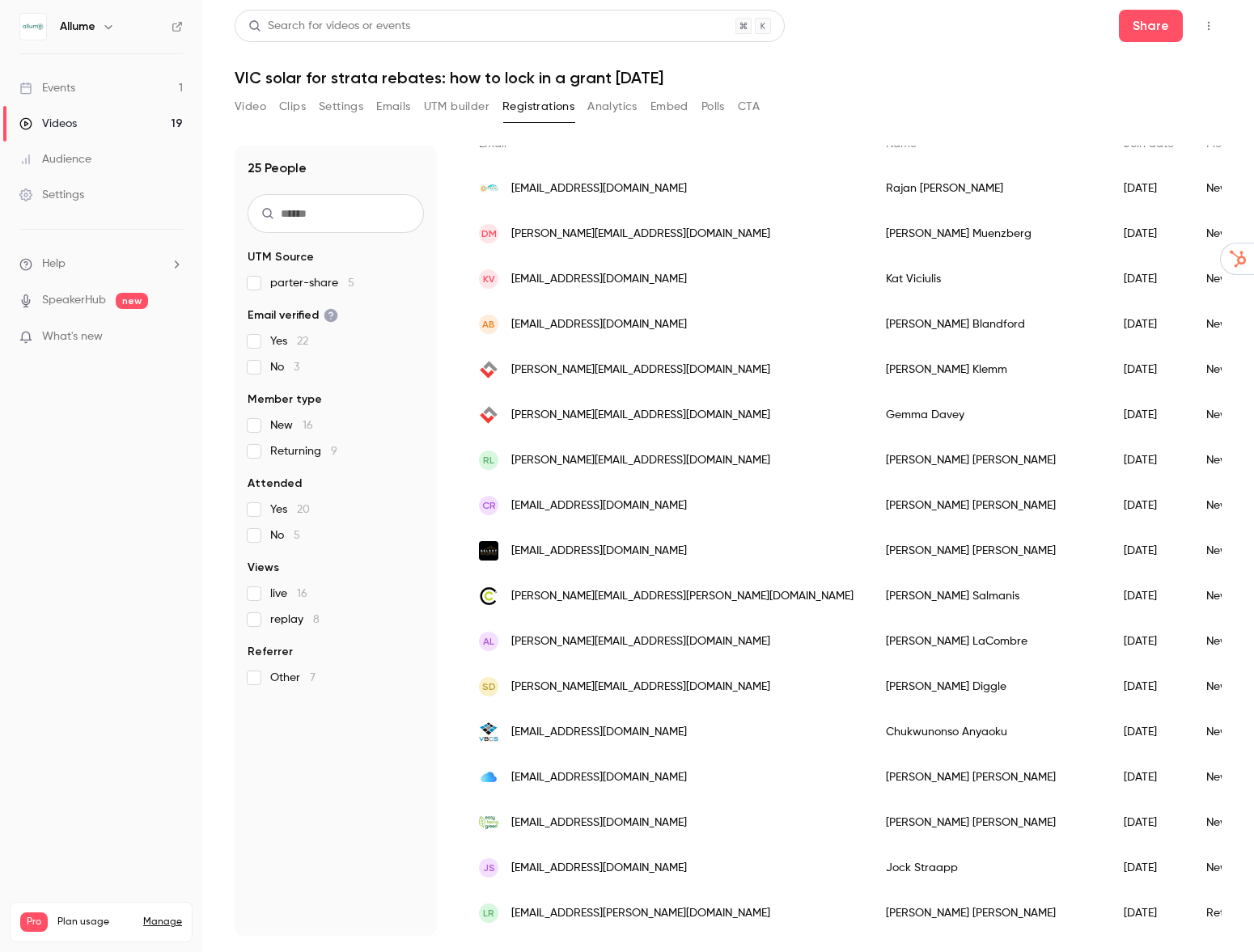
scroll to position [169, 0]
